Goal: Information Seeking & Learning: Learn about a topic

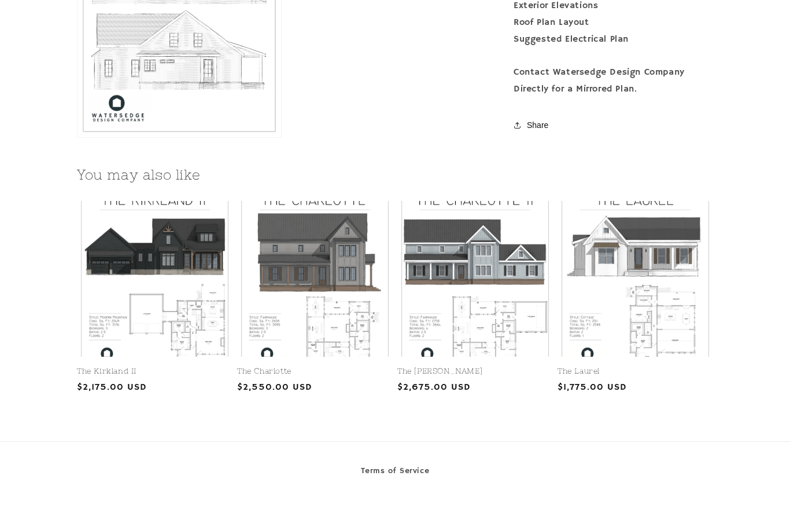
scroll to position [1457, 0]
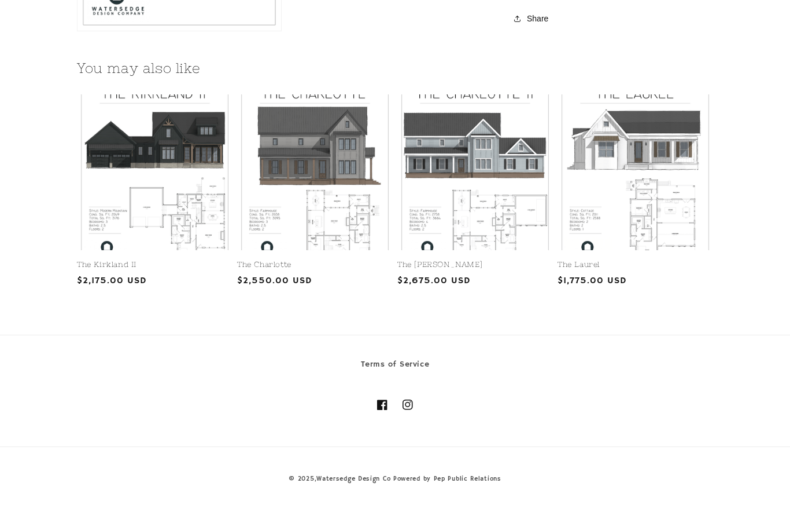
click at [141, 260] on link "The Kirkland II" at bounding box center [155, 265] width 156 height 10
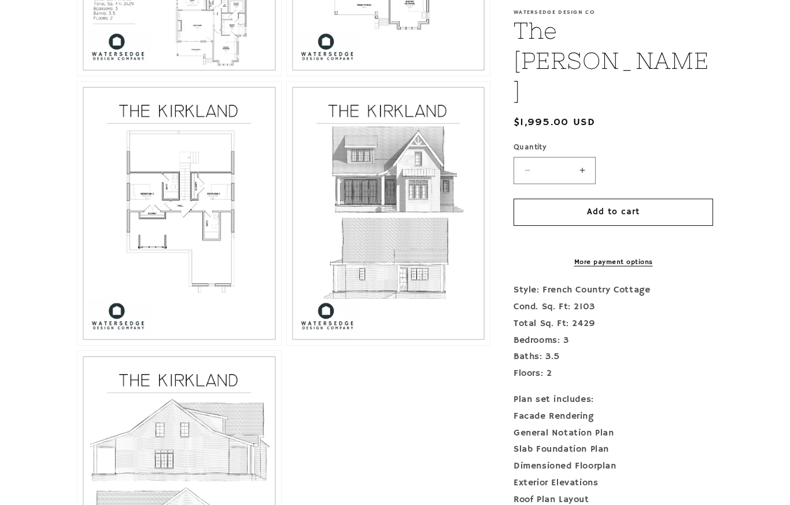
scroll to position [867, 0]
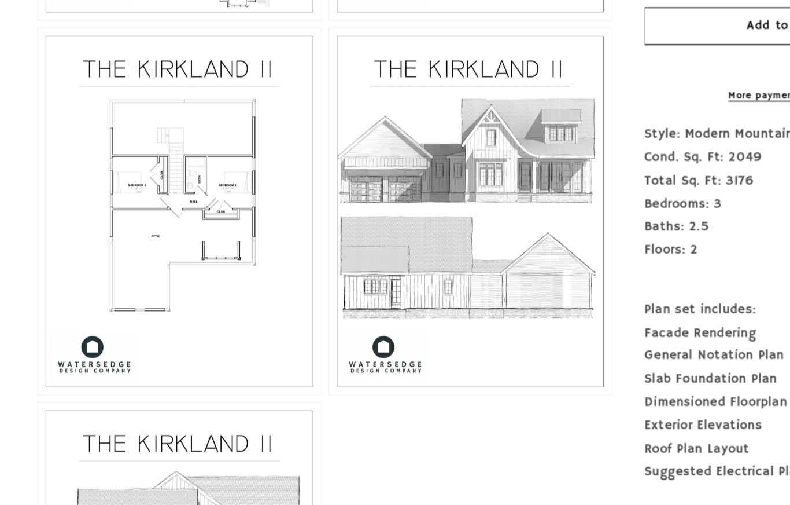
scroll to position [793, 0]
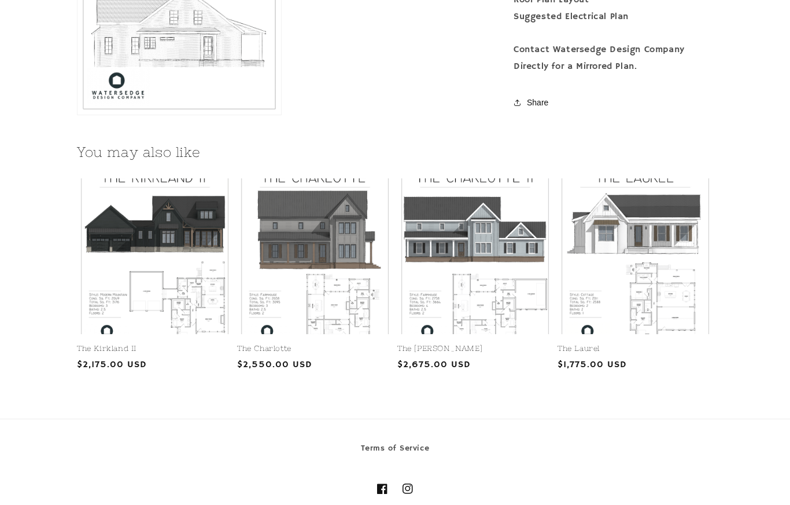
scroll to position [1372, 0]
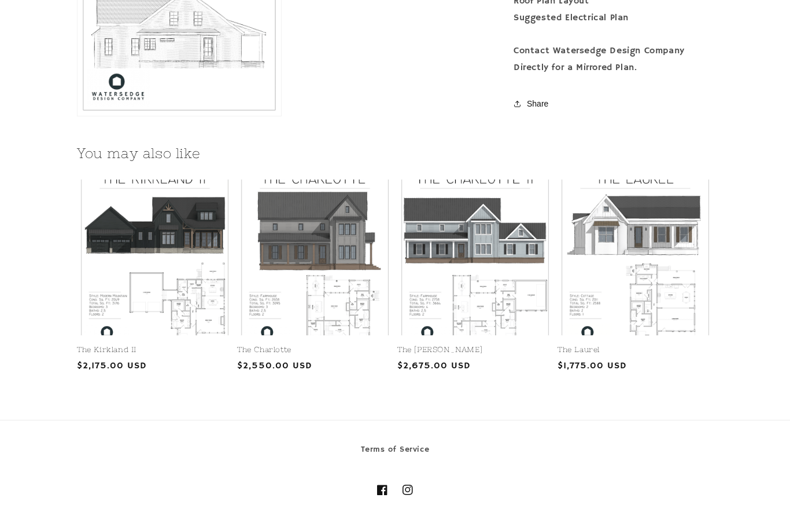
click at [308, 345] on link "The Charlotte" at bounding box center [315, 350] width 156 height 10
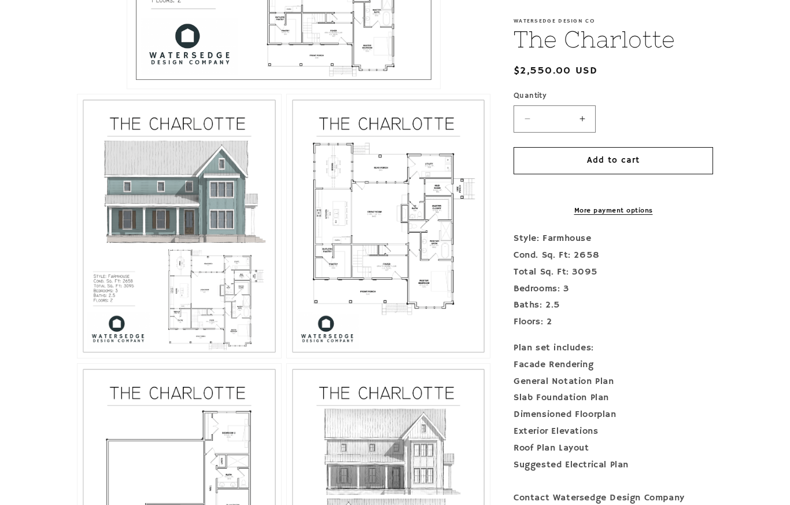
scroll to position [591, 0]
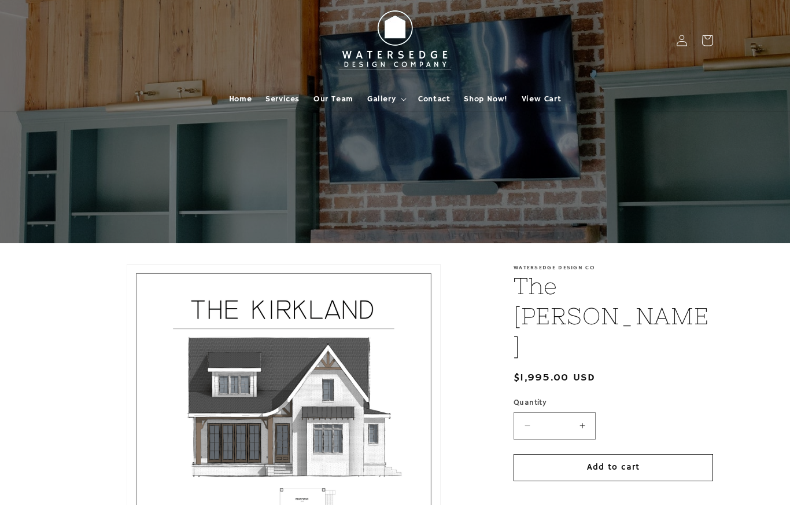
click at [397, 100] on summary "Gallery" at bounding box center [385, 99] width 51 height 24
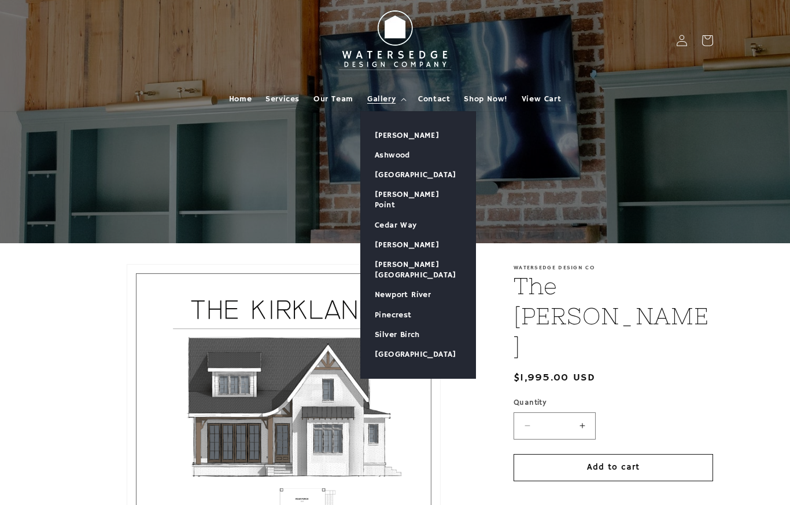
click at [437, 344] on link "[GEOGRAPHIC_DATA]" at bounding box center [418, 354] width 115 height 20
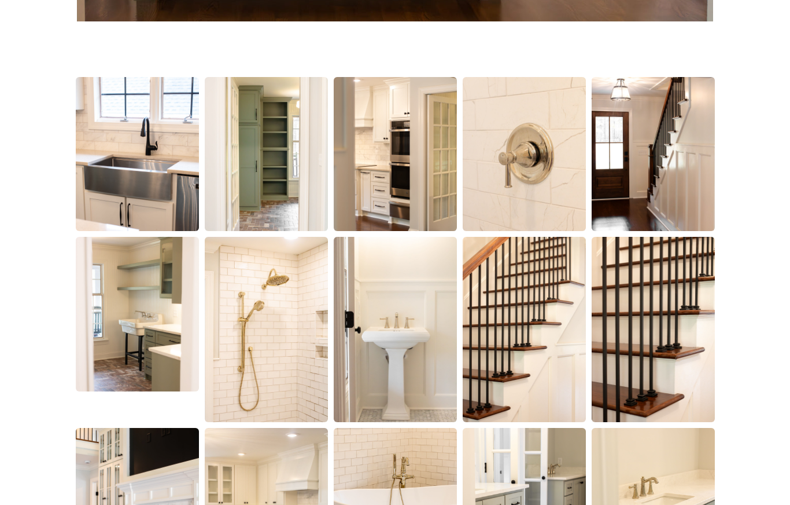
scroll to position [812, 0]
